Goal: Task Accomplishment & Management: Use online tool/utility

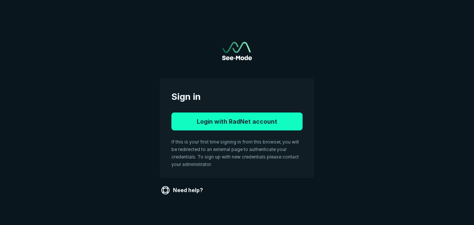
click at [257, 125] on button "Login with RadNet account" at bounding box center [237, 121] width 131 height 18
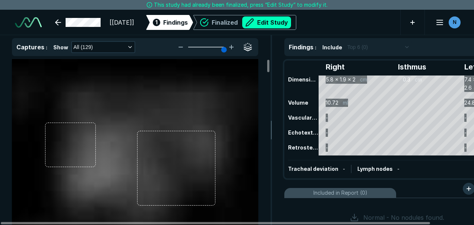
scroll to position [1795, 3093]
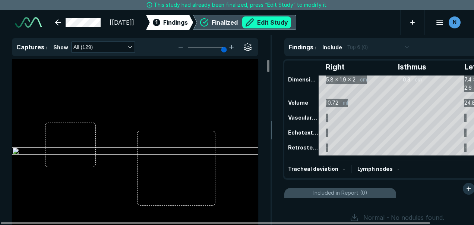
click at [289, 24] on div "Finalized Edit Study" at bounding box center [251, 22] width 79 height 12
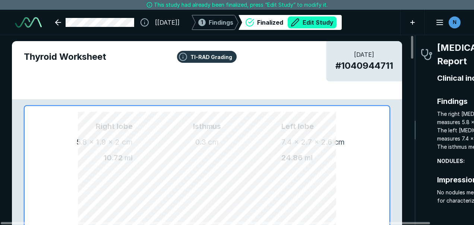
click at [330, 25] on button "Edit Study" at bounding box center [312, 22] width 49 height 12
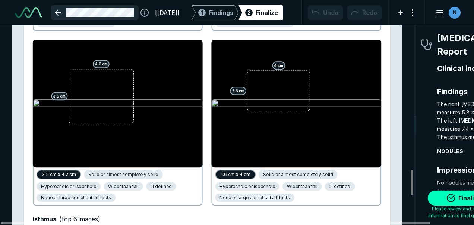
scroll to position [1143, 0]
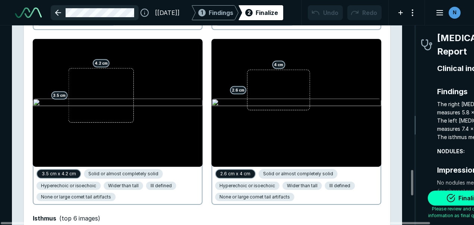
click at [52, 13] on link at bounding box center [95, 12] width 88 height 15
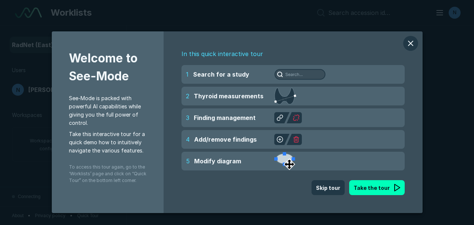
scroll to position [1719, 2403]
click at [406, 46] on button "modal" at bounding box center [411, 43] width 15 height 15
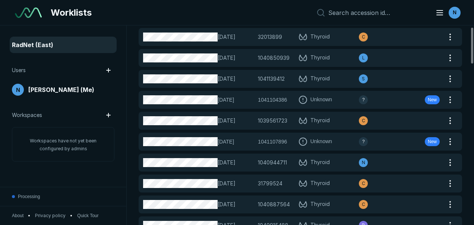
scroll to position [0, 0]
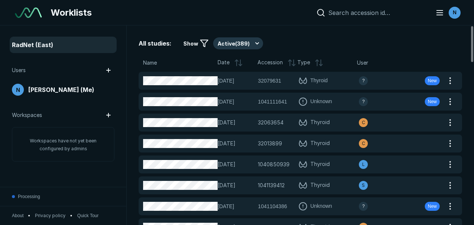
click at [380, 13] on input at bounding box center [378, 12] width 98 height 7
paste input "1040944711"
type input "1040944711"
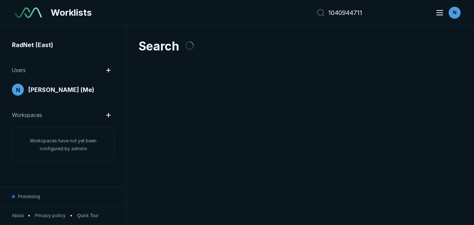
scroll to position [1719, 2403]
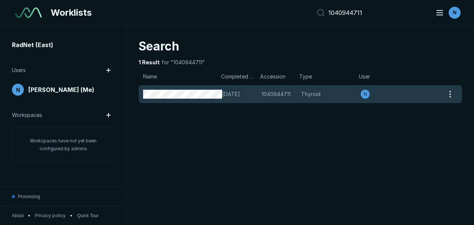
click at [299, 94] on div "[DATE] 1040944711 1040944711 Thyroid N" at bounding box center [292, 94] width 306 height 18
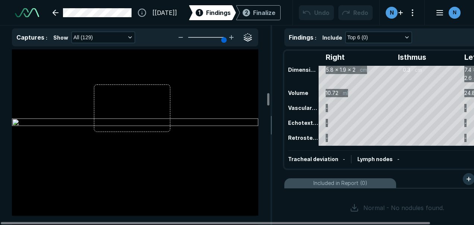
scroll to position [6609, 0]
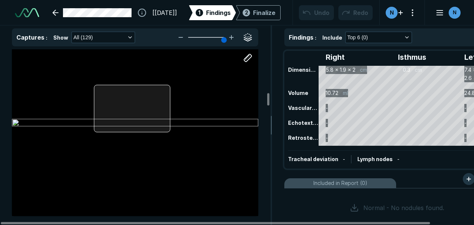
click at [128, 111] on div at bounding box center [135, 123] width 247 height 185
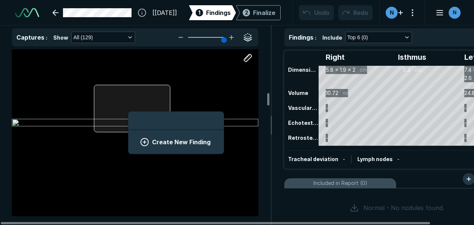
scroll to position [1023, 1383]
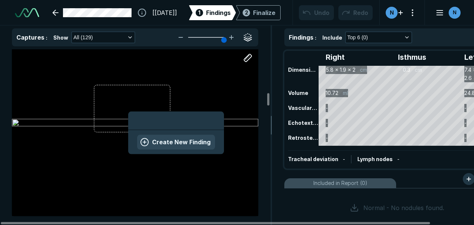
click at [156, 135] on button "Create New Finding" at bounding box center [176, 141] width 78 height 15
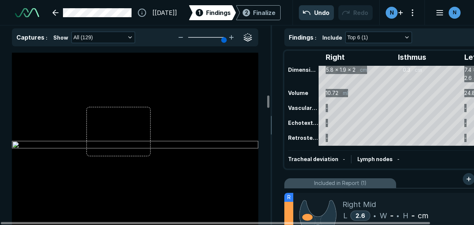
scroll to position [6975, 0]
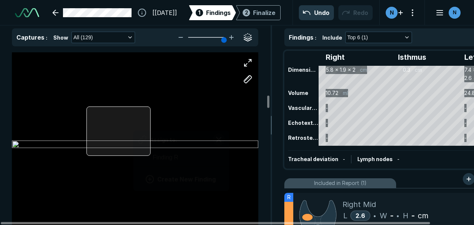
click at [134, 125] on div "Assign to: Finding R Create New Finding" at bounding box center [135, 144] width 247 height 185
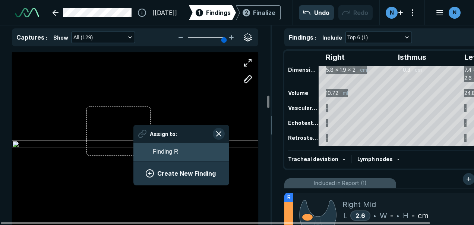
click at [176, 153] on span "Finding R" at bounding box center [165, 151] width 25 height 9
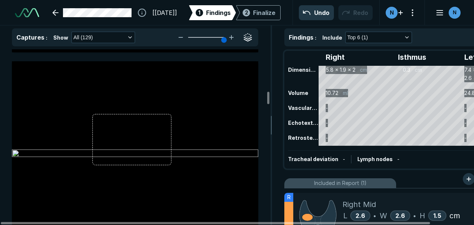
scroll to position [6384, 0]
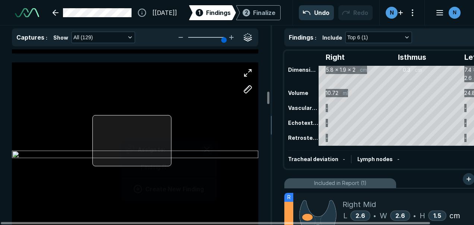
click at [122, 134] on div at bounding box center [131, 140] width 79 height 51
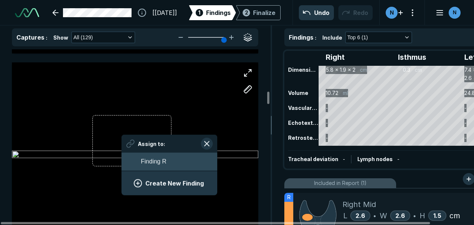
click at [151, 165] on span "Finding R" at bounding box center [153, 161] width 25 height 9
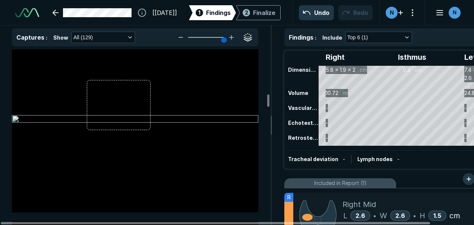
scroll to position [6807, 0]
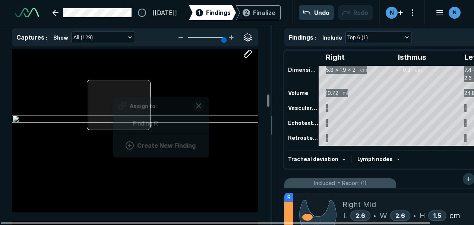
click at [113, 92] on div "Assign to: Finding R Create New Finding" at bounding box center [135, 119] width 247 height 185
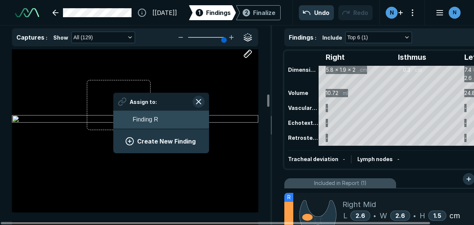
click at [144, 116] on span "Finding R" at bounding box center [145, 119] width 25 height 9
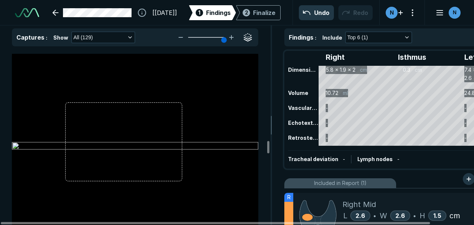
scroll to position [13957, 0]
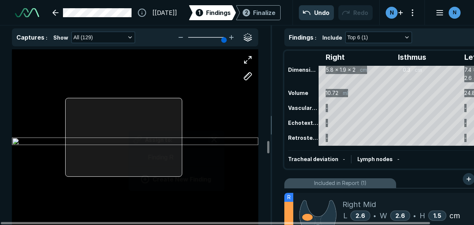
click at [129, 125] on div "Assign to: Finding R Create New Finding" at bounding box center [135, 141] width 247 height 185
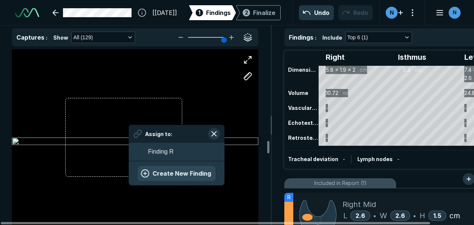
click at [166, 173] on button "Create New Finding" at bounding box center [177, 173] width 78 height 15
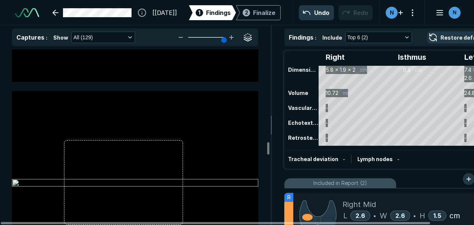
scroll to position [14139, 0]
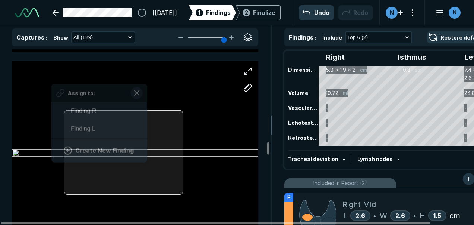
click at [146, 157] on div at bounding box center [123, 152] width 119 height 84
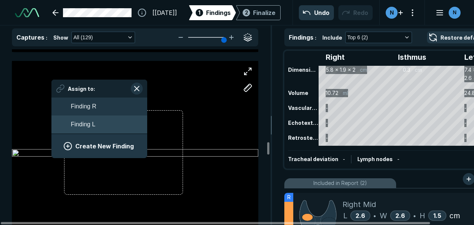
click at [127, 126] on button "Finding L" at bounding box center [99, 124] width 96 height 18
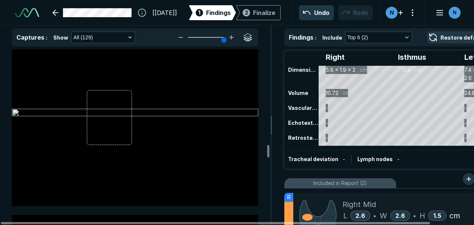
scroll to position [14568, 0]
click at [164, 108] on div at bounding box center [135, 112] width 247 height 185
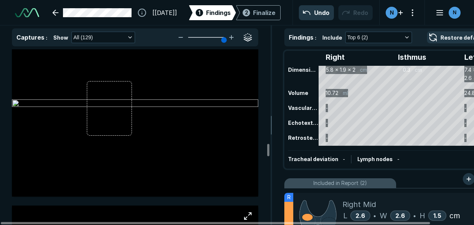
scroll to position [14412, 0]
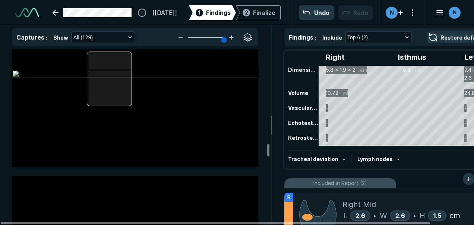
click at [114, 88] on div at bounding box center [135, 74] width 247 height 185
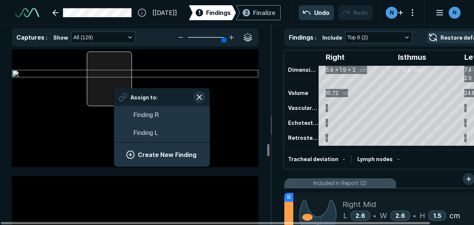
scroll to position [1104, 1383]
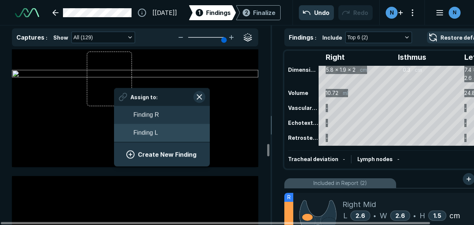
click at [149, 137] on button "Finding L" at bounding box center [162, 132] width 96 height 18
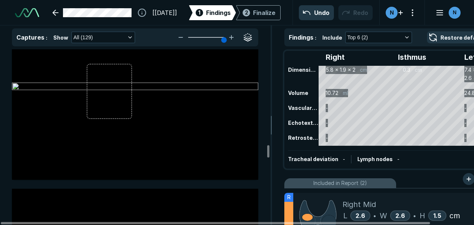
scroll to position [14593, 0]
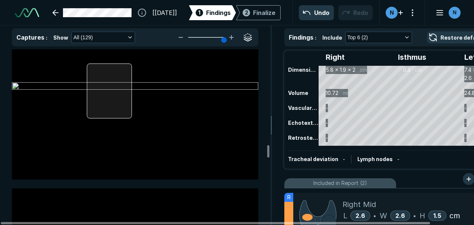
click at [125, 82] on div at bounding box center [135, 86] width 247 height 185
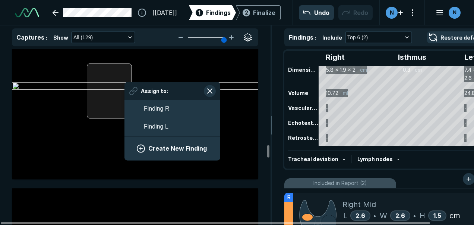
scroll to position [1104, 1383]
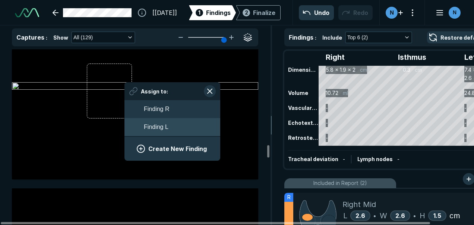
click at [165, 125] on span "Finding L" at bounding box center [156, 126] width 25 height 9
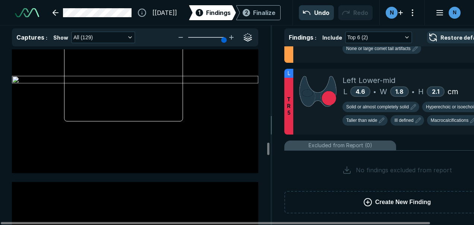
scroll to position [14213, 0]
click at [362, 85] on span "Left Lower-mid" at bounding box center [369, 80] width 53 height 11
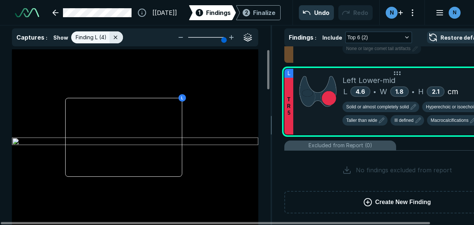
scroll to position [1666, 2056]
click at [364, 90] on span "4.6" at bounding box center [361, 91] width 10 height 7
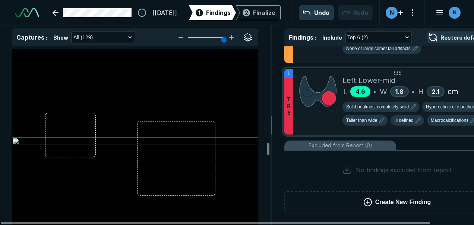
scroll to position [14213, 0]
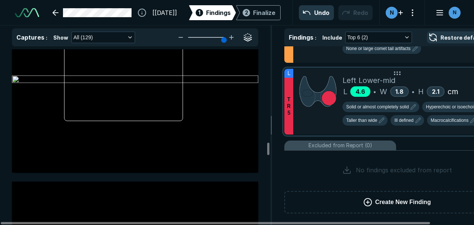
click at [364, 90] on span "4.6" at bounding box center [361, 91] width 10 height 7
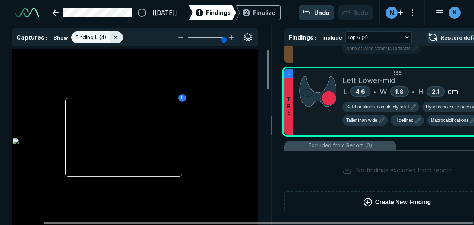
scroll to position [0, 48]
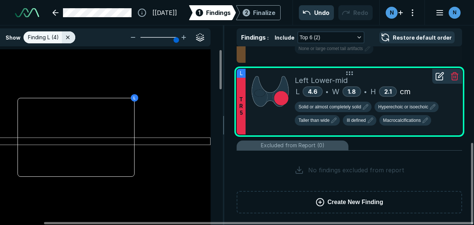
click at [437, 84] on div "Left Lower-mid" at bounding box center [375, 80] width 161 height 11
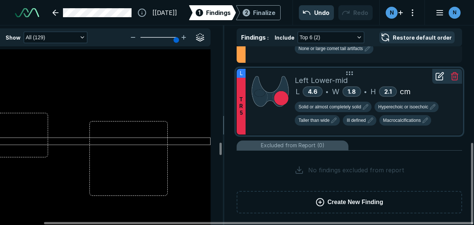
scroll to position [14213, 0]
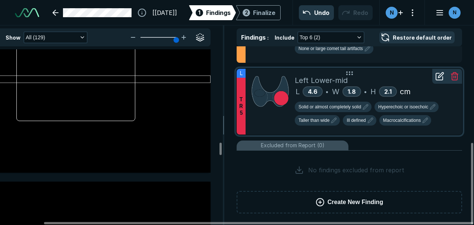
click at [441, 79] on icon at bounding box center [440, 76] width 9 height 9
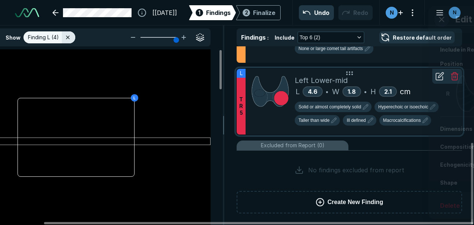
scroll to position [1538, 1913]
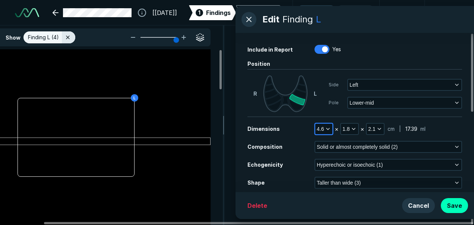
click at [324, 129] on span "4.6" at bounding box center [320, 129] width 7 height 8
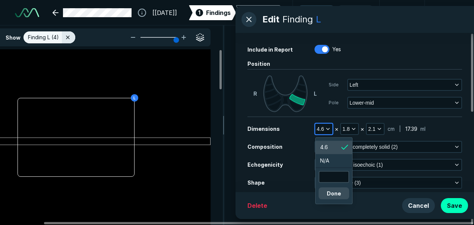
scroll to position [1212, 1124]
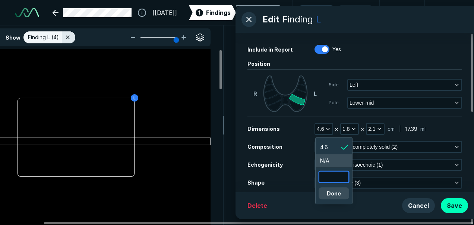
click at [335, 175] on input "text" at bounding box center [334, 176] width 29 height 10
type input "4.7"
click at [333, 194] on button "Done" at bounding box center [334, 193] width 31 height 12
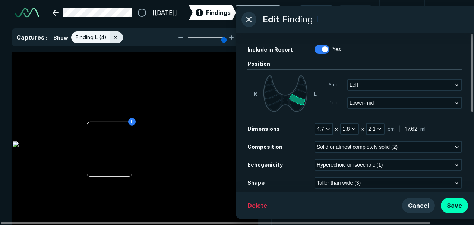
scroll to position [603, 0]
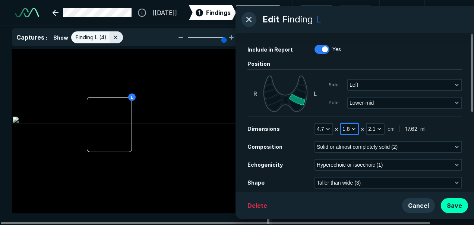
click at [353, 130] on icon "button" at bounding box center [354, 129] width 6 height 6
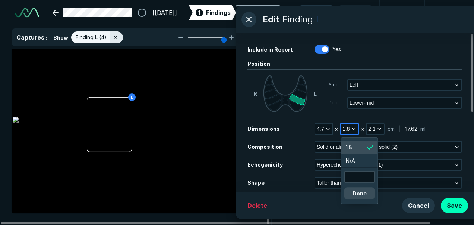
scroll to position [1212, 1124]
click at [358, 178] on input "text" at bounding box center [359, 176] width 29 height 10
type input "3.88"
click at [361, 191] on button "Done" at bounding box center [360, 193] width 31 height 12
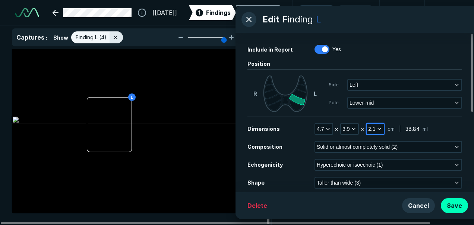
click at [375, 130] on button "2.1" at bounding box center [375, 128] width 17 height 10
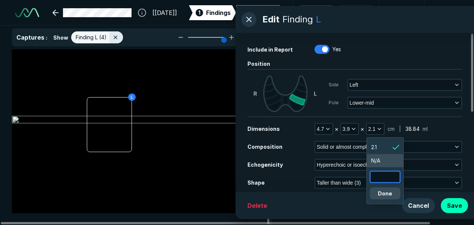
click at [385, 174] on input "text" at bounding box center [385, 176] width 29 height 10
type input "2.7"
click at [386, 197] on button "Done" at bounding box center [385, 193] width 31 height 12
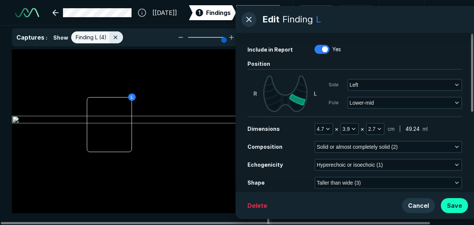
click at [459, 207] on button "Save" at bounding box center [454, 205] width 27 height 15
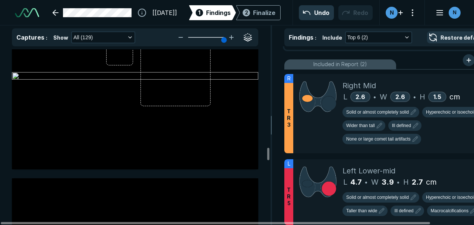
scroll to position [14940, 0]
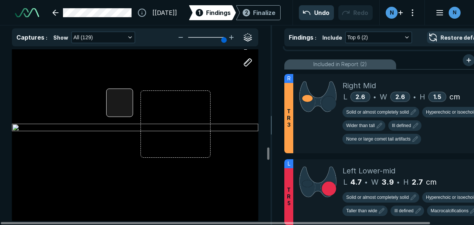
click at [113, 99] on div at bounding box center [135, 127] width 247 height 185
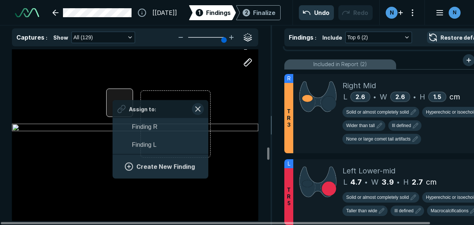
scroll to position [1104, 1383]
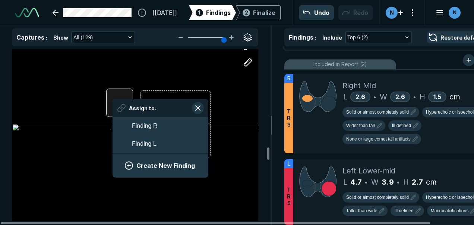
click at [113, 99] on div "Assign to: Finding R Finding L Create New Finding" at bounding box center [161, 138] width 96 height 78
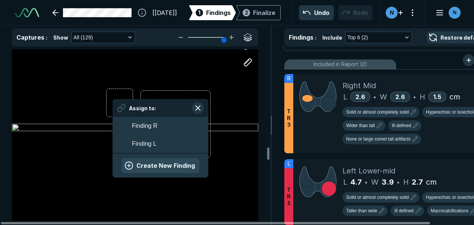
click at [131, 163] on button "Create New Finding" at bounding box center [161, 165] width 78 height 15
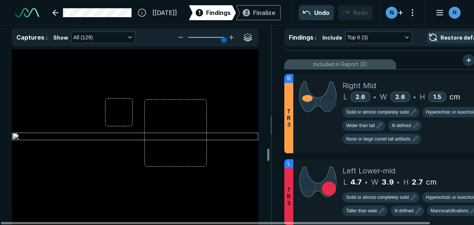
scroll to position [15126, 0]
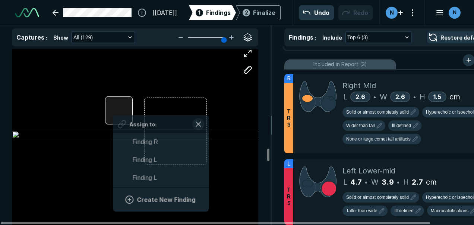
click at [113, 112] on div "Assign to: Finding R Finding L Finding L Create New Finding" at bounding box center [135, 135] width 247 height 185
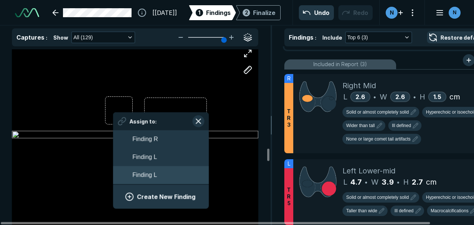
click at [134, 173] on span "Finding L" at bounding box center [144, 174] width 25 height 9
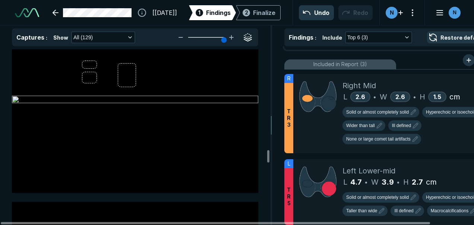
scroll to position [15355, 0]
click at [125, 71] on div at bounding box center [135, 100] width 247 height 185
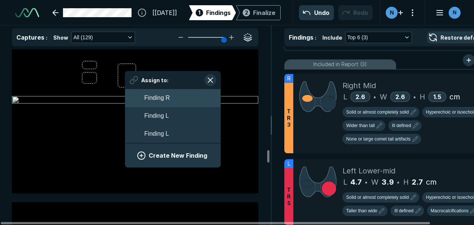
scroll to position [1184, 1383]
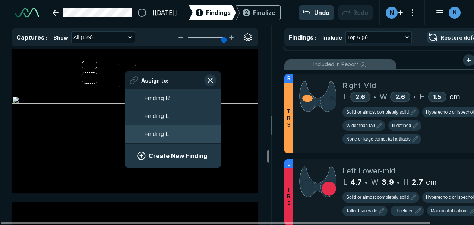
click at [141, 131] on button "Finding L" at bounding box center [173, 134] width 96 height 18
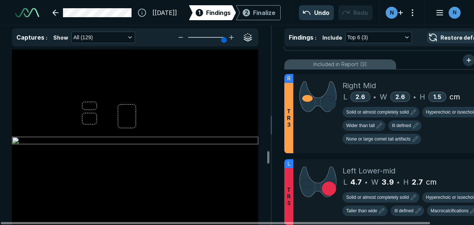
scroll to position [15509, 0]
click at [125, 114] on div at bounding box center [135, 140] width 247 height 185
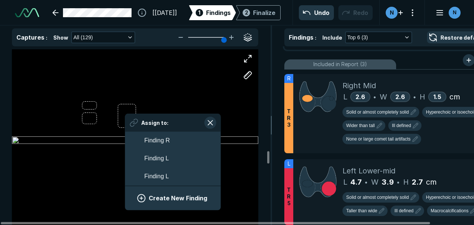
scroll to position [1184, 1383]
click at [146, 182] on button "Finding L" at bounding box center [173, 176] width 96 height 18
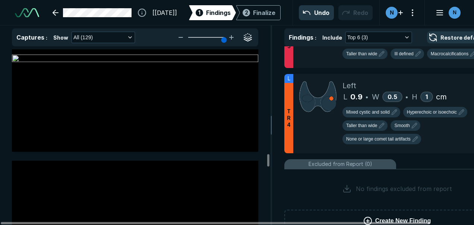
scroll to position [15978, 0]
click at [406, 82] on div "Left" at bounding box center [423, 85] width 161 height 11
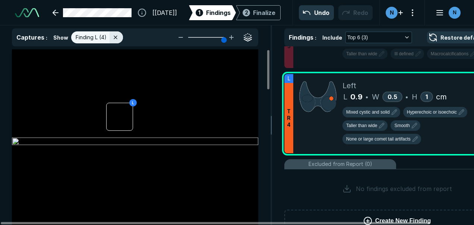
scroll to position [0, 48]
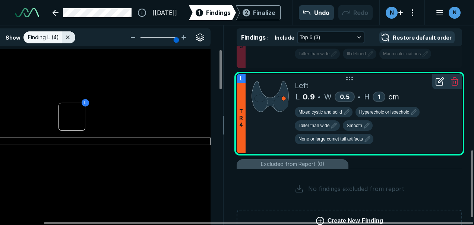
click at [438, 85] on icon at bounding box center [440, 81] width 9 height 9
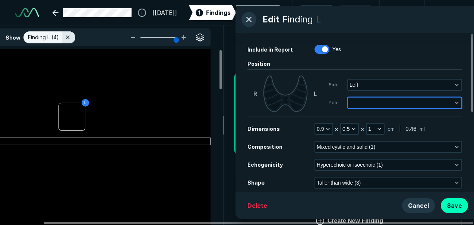
click at [431, 102] on button "button" at bounding box center [404, 102] width 113 height 10
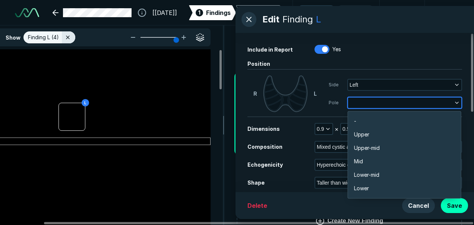
scroll to position [1305, 1469]
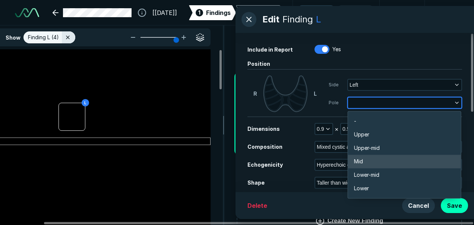
click at [392, 160] on li "Mid" at bounding box center [404, 160] width 113 height 13
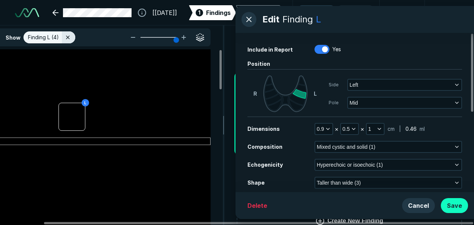
click at [459, 202] on button "Save" at bounding box center [454, 205] width 27 height 15
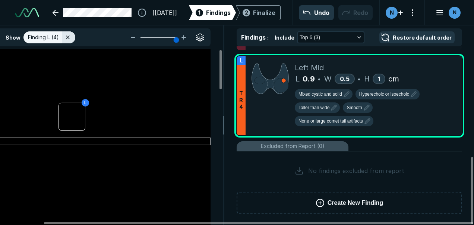
scroll to position [0, 0]
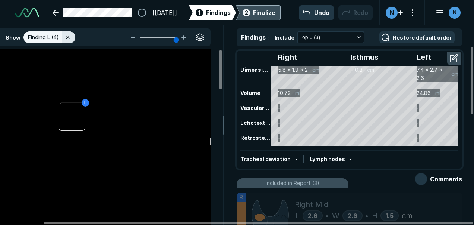
click at [261, 10] on div "Finalize" at bounding box center [264, 12] width 22 height 9
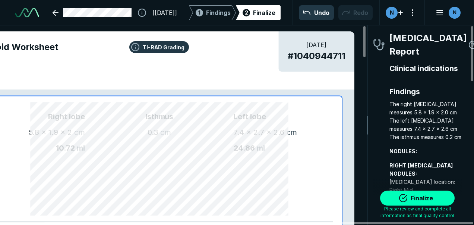
scroll to position [1812, 1347]
click at [412, 195] on button "Finalize" at bounding box center [417, 197] width 75 height 15
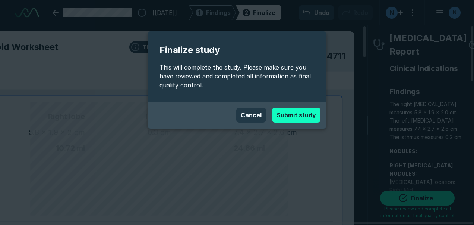
click at [293, 110] on button "Submit study" at bounding box center [296, 114] width 48 height 15
